Goal: Check status: Check status

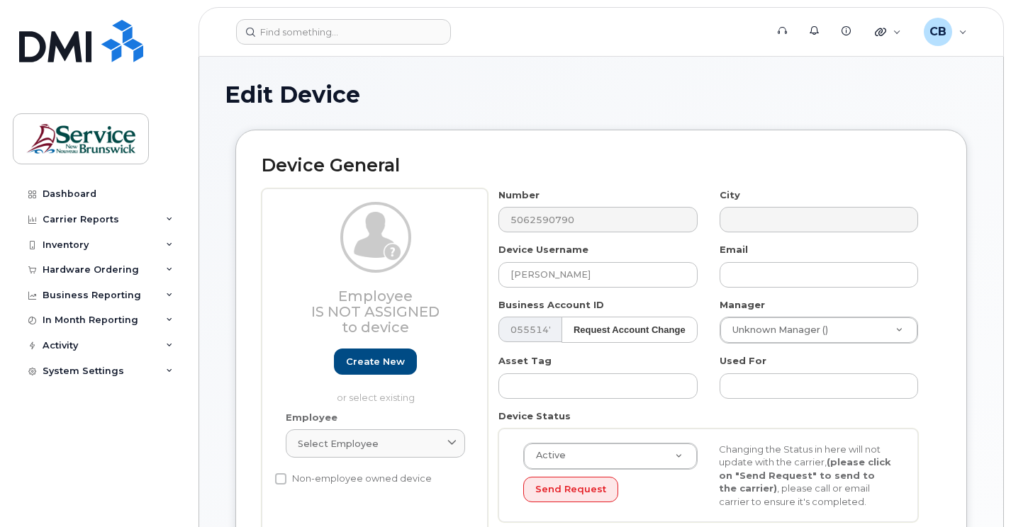
select select "35588440"
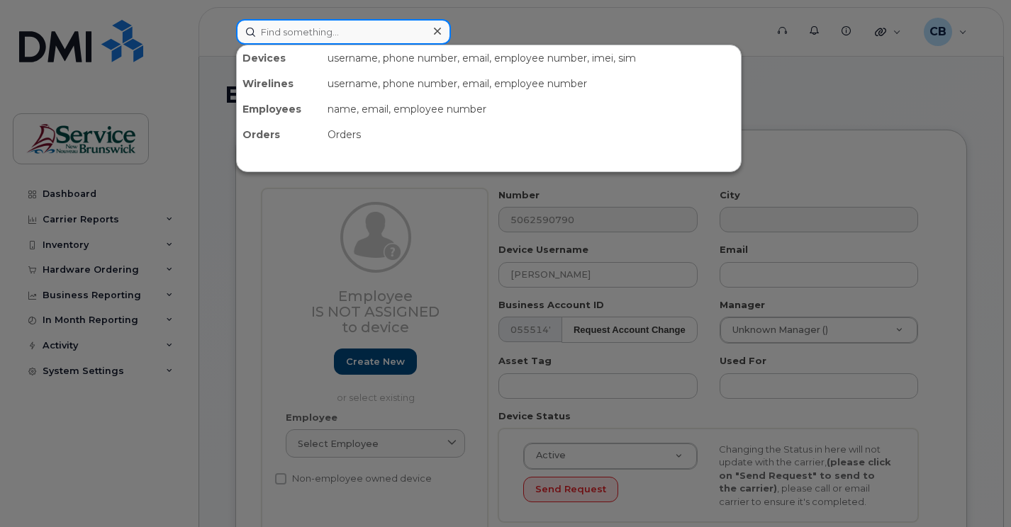
click at [306, 41] on input at bounding box center [343, 32] width 215 height 26
paste input "5064470738"
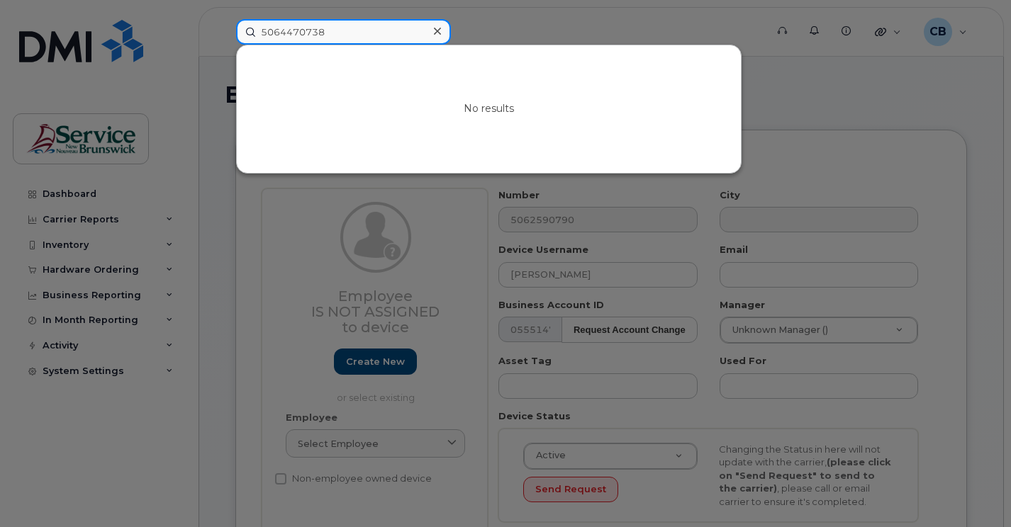
type input "5064470738"
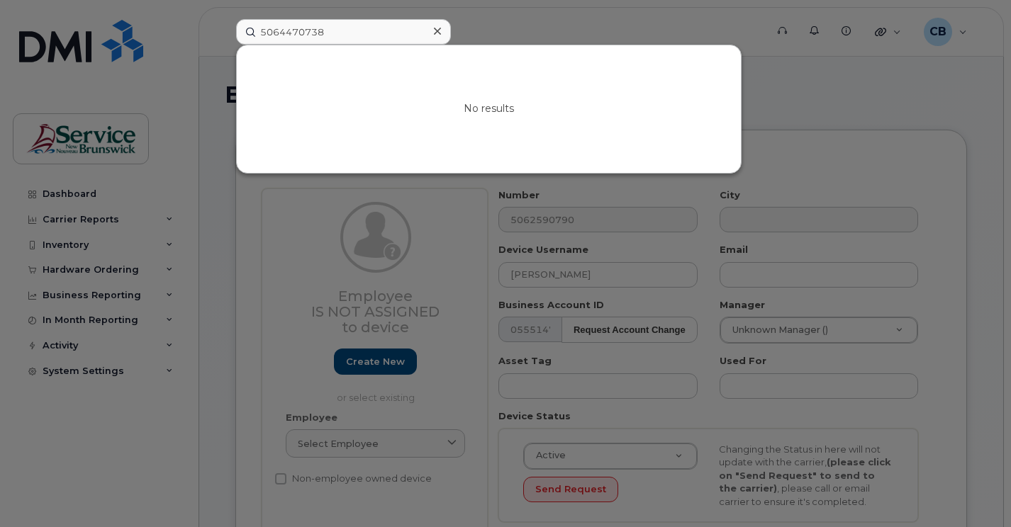
click at [436, 30] on icon at bounding box center [437, 31] width 7 height 7
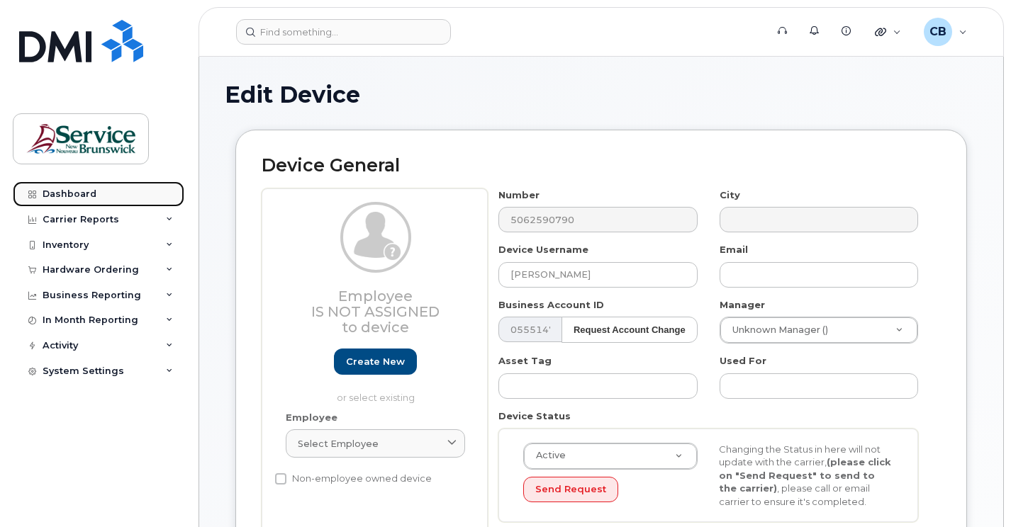
click at [74, 197] on div "Dashboard" at bounding box center [70, 194] width 54 height 11
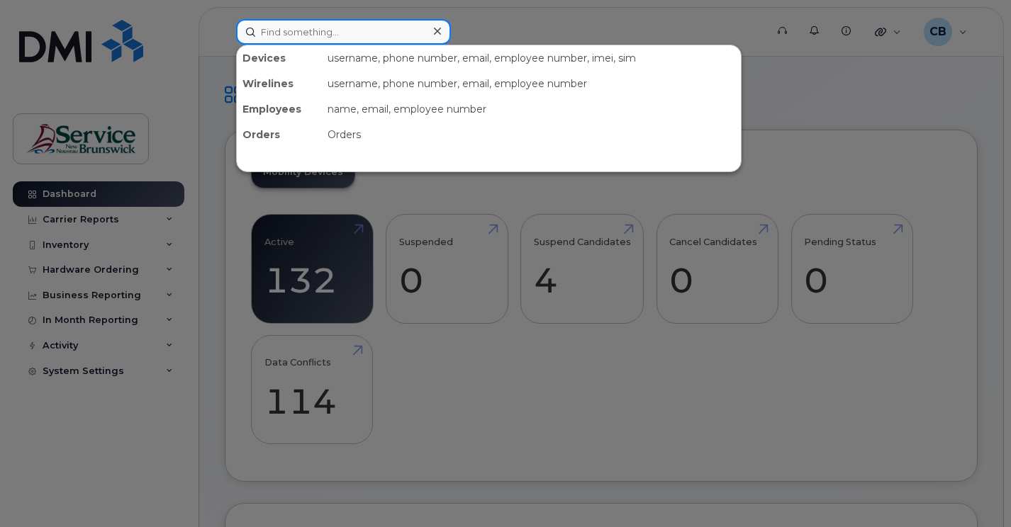
click at [311, 26] on input at bounding box center [343, 32] width 215 height 26
paste input "5064470738"
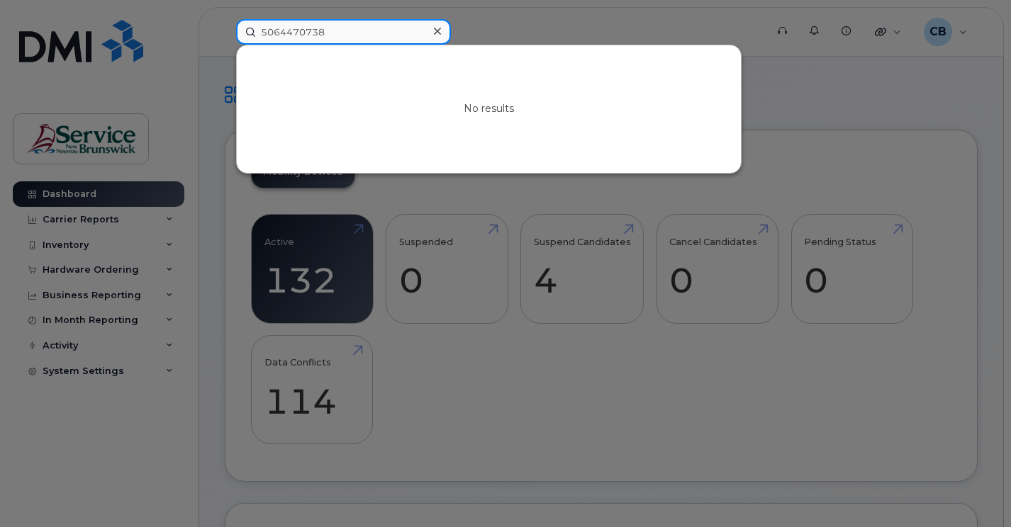
type input "5064470738"
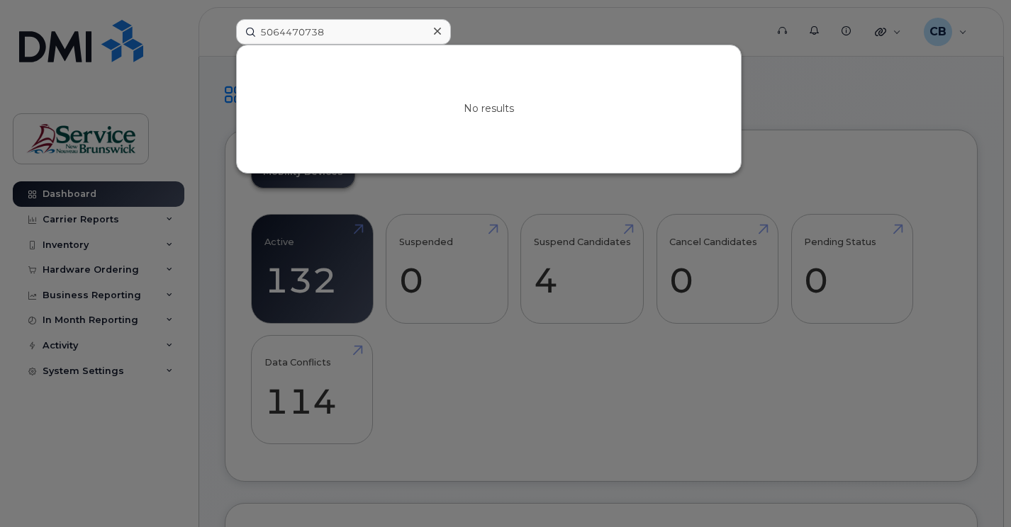
click at [437, 35] on icon at bounding box center [437, 31] width 7 height 11
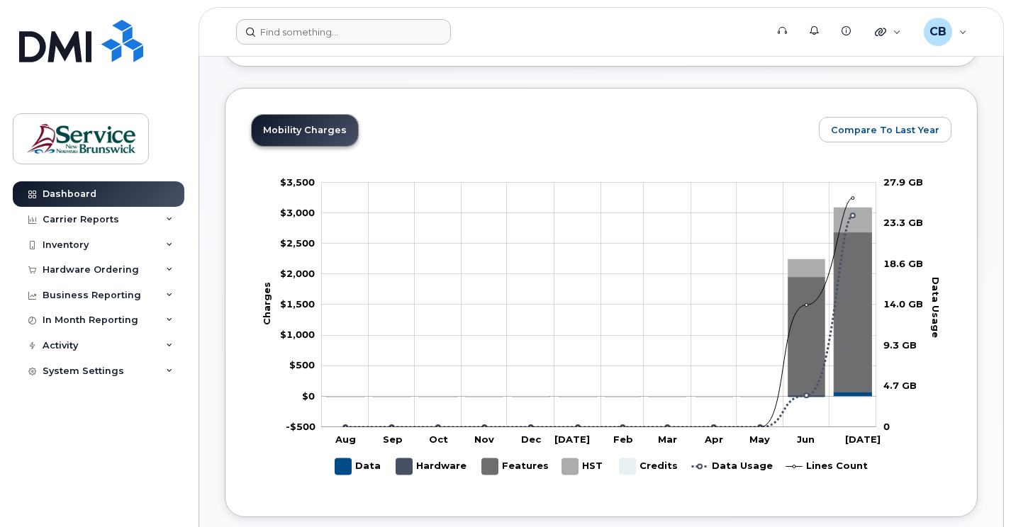
scroll to position [425, 0]
